Goal: Check status: Check status

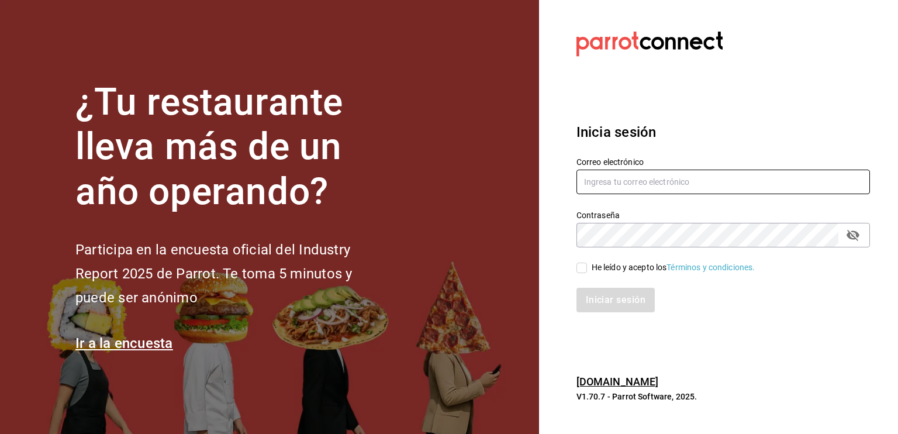
type input "[EMAIL_ADDRESS][DOMAIN_NAME]"
click at [582, 270] on input "He leído y acepto los Términos y condiciones." at bounding box center [581, 267] width 11 height 11
checkbox input "true"
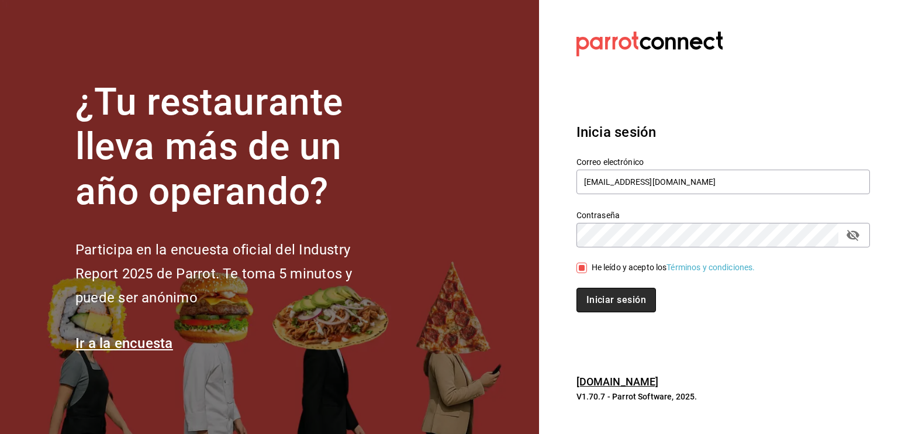
click at [606, 296] on button "Iniciar sesión" at bounding box center [615, 300] width 79 height 25
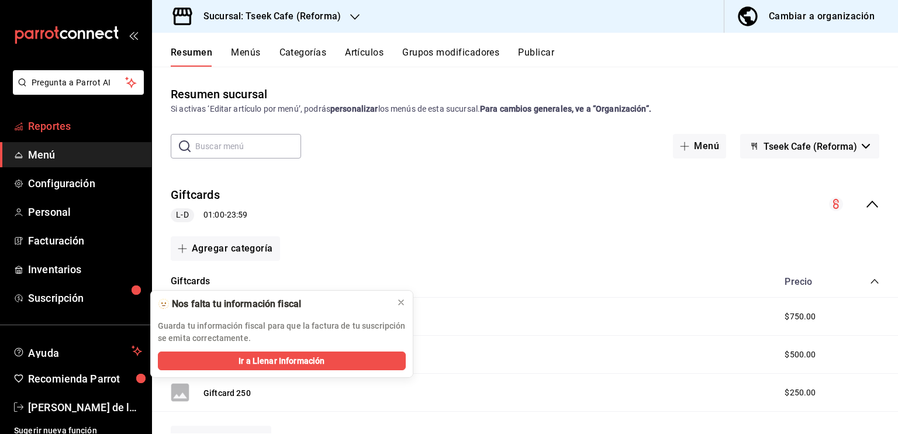
click at [53, 127] on span "Reportes" at bounding box center [85, 126] width 114 height 16
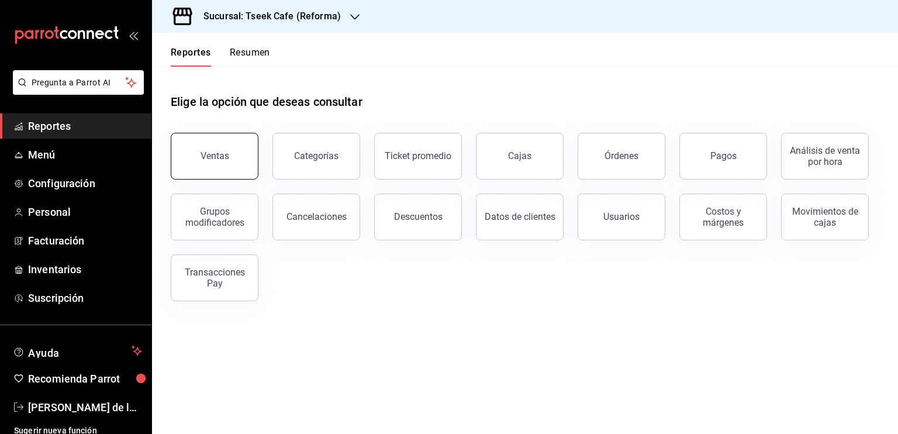
click at [204, 156] on div "Ventas" at bounding box center [214, 155] width 29 height 11
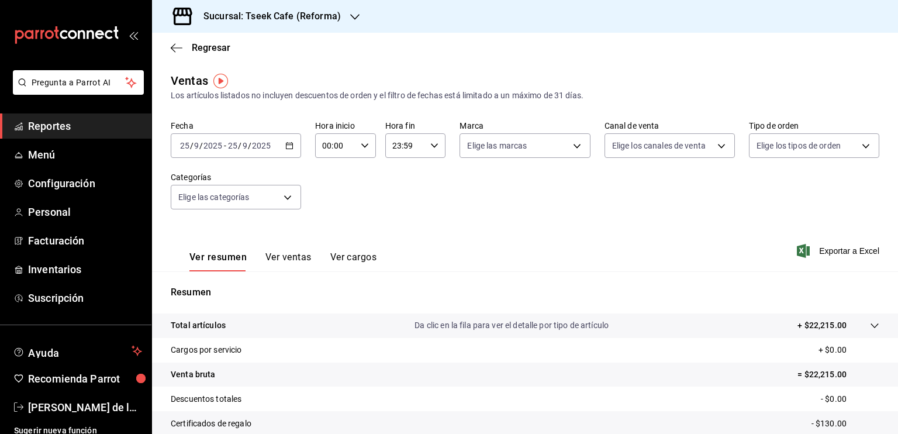
click at [289, 147] on icon "button" at bounding box center [289, 145] width 8 height 8
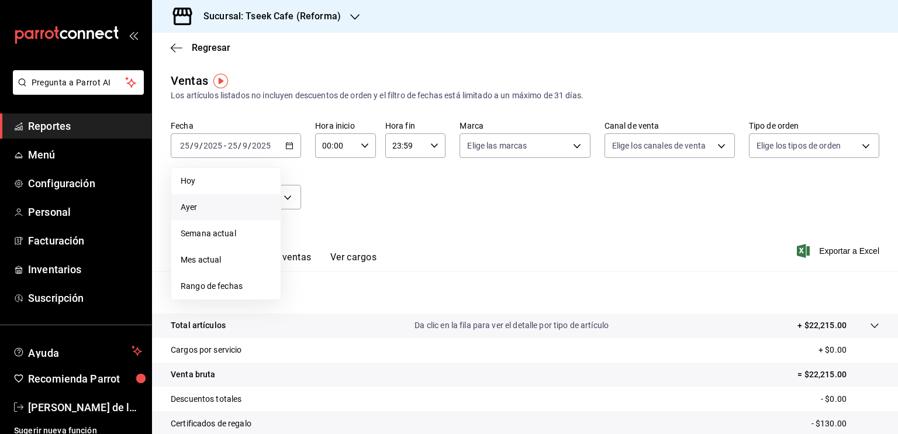
click at [204, 205] on span "Ayer" at bounding box center [226, 207] width 91 height 12
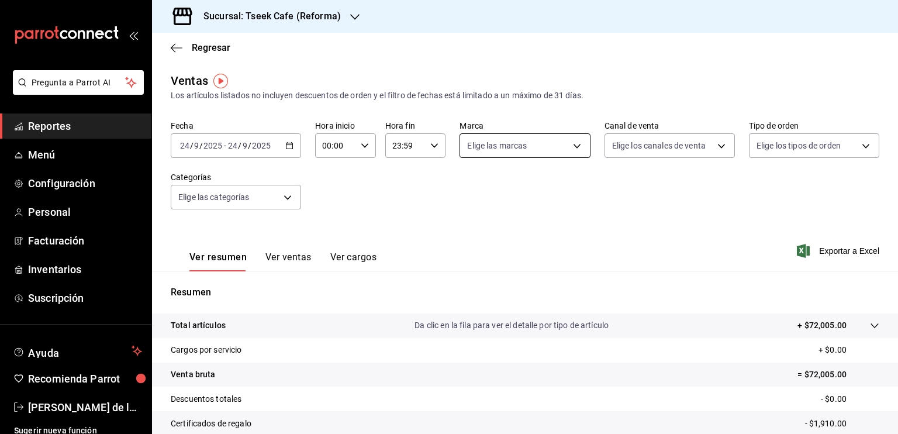
click at [562, 154] on body "Pregunta a Parrot AI Reportes Menú Configuración Personal Facturación Inventari…" at bounding box center [449, 217] width 898 height 434
click at [518, 230] on span "Tseek Cafe (Reforma)" at bounding box center [533, 230] width 91 height 12
type input "007138e5-69dd-4443-9d50-6c2aa0b03d3e"
checkbox input "true"
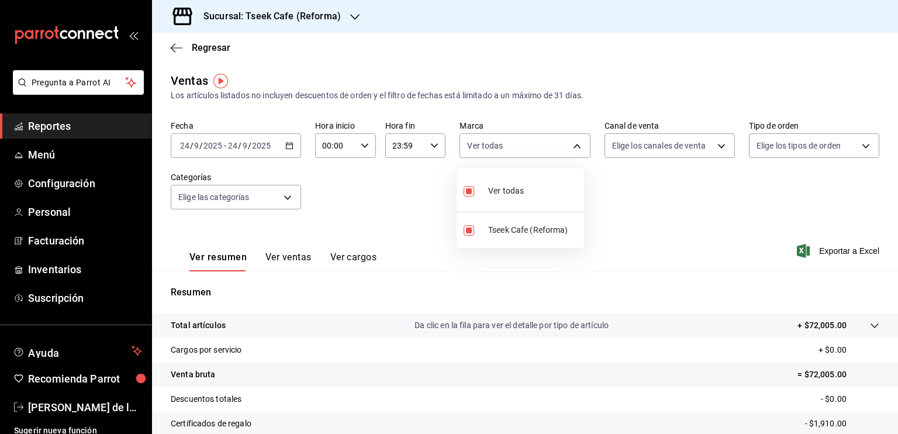
click at [676, 150] on div at bounding box center [449, 217] width 898 height 434
click at [676, 149] on body "Pregunta a Parrot AI Reportes Menú Configuración Personal Facturación Inventari…" at bounding box center [449, 217] width 898 height 434
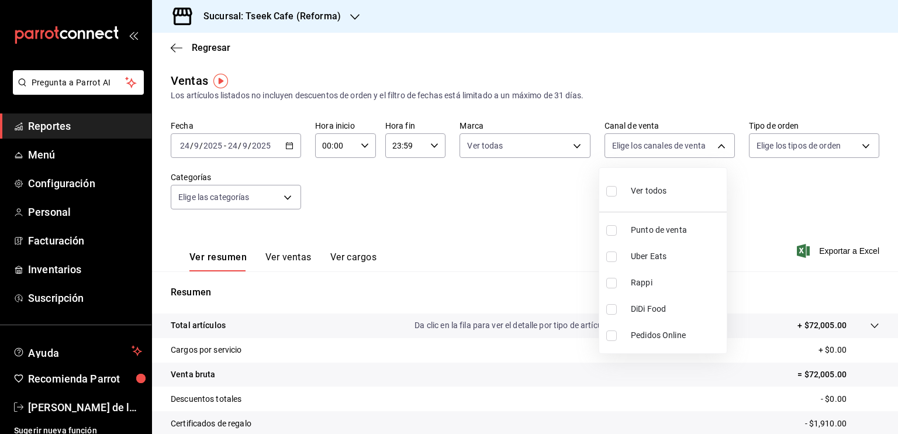
click at [649, 196] on span "Ver todos" at bounding box center [649, 191] width 36 height 12
type input "PARROT,UBER_EATS,RAPPI,DIDI_FOOD,ONLINE"
checkbox input "true"
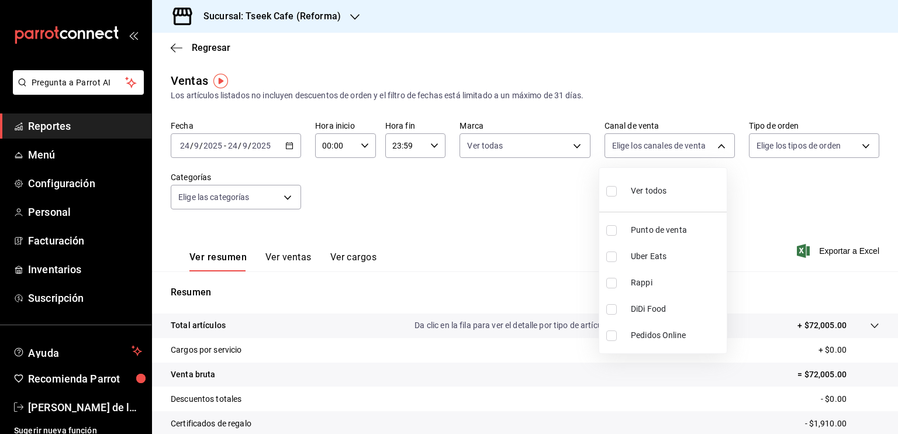
checkbox input "true"
